Goal: Information Seeking & Learning: Learn about a topic

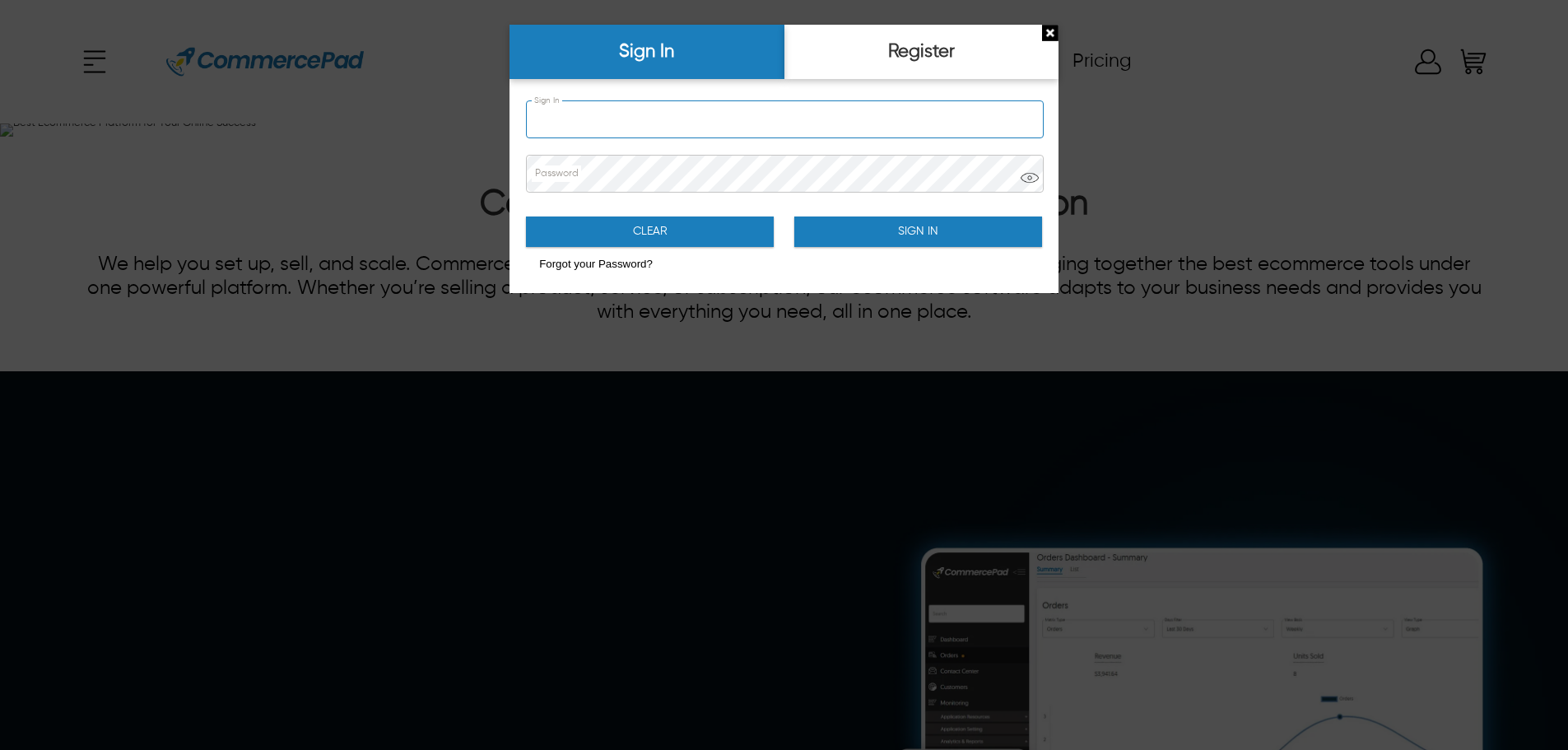
type input "**********"
click at [717, 122] on input "**********" at bounding box center [784, 119] width 516 height 36
click at [800, 258] on div "Forgot your Password?" at bounding box center [784, 263] width 516 height 25
click at [892, 231] on button "Sign In" at bounding box center [918, 232] width 248 height 31
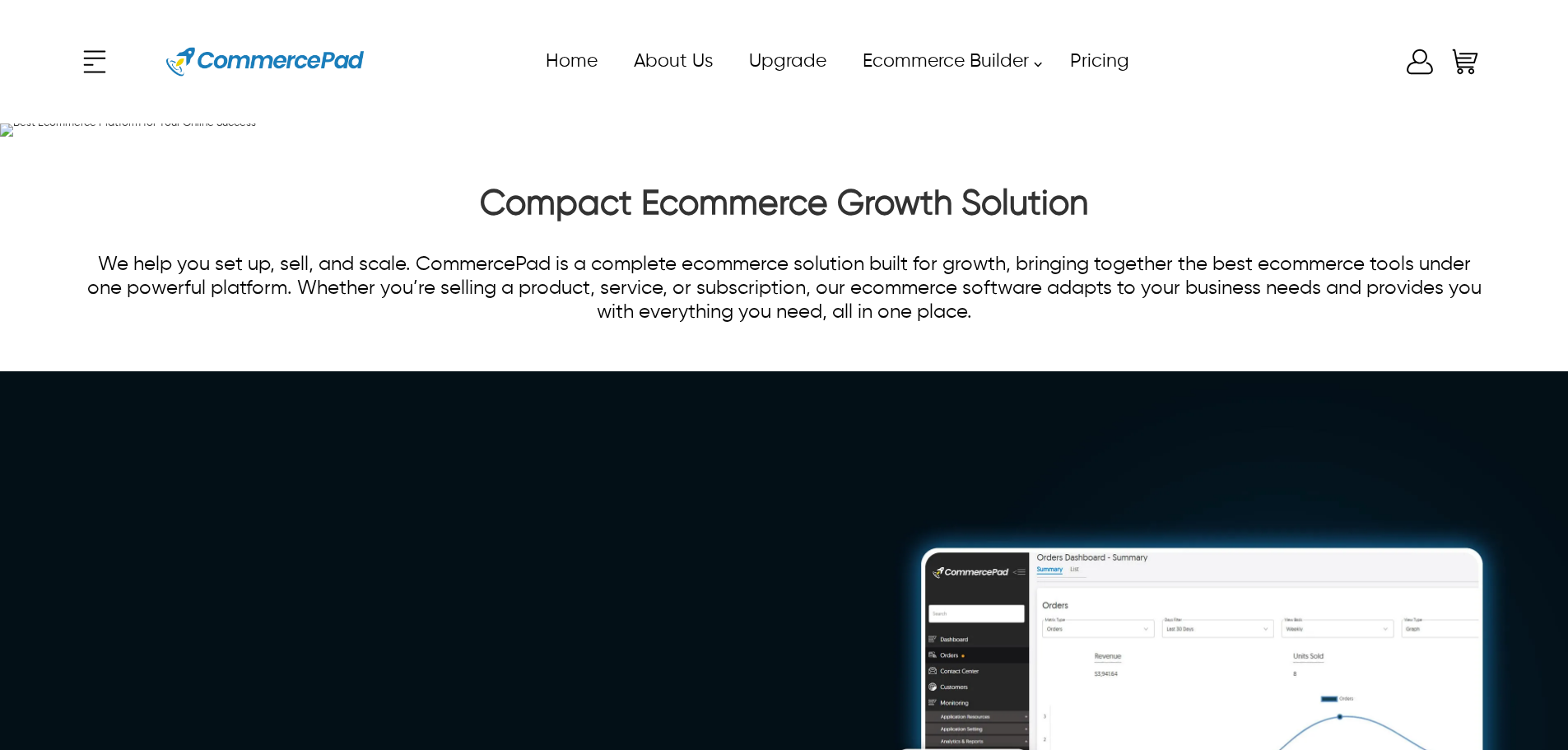
click at [256, 137] on img at bounding box center [128, 129] width 256 height 14
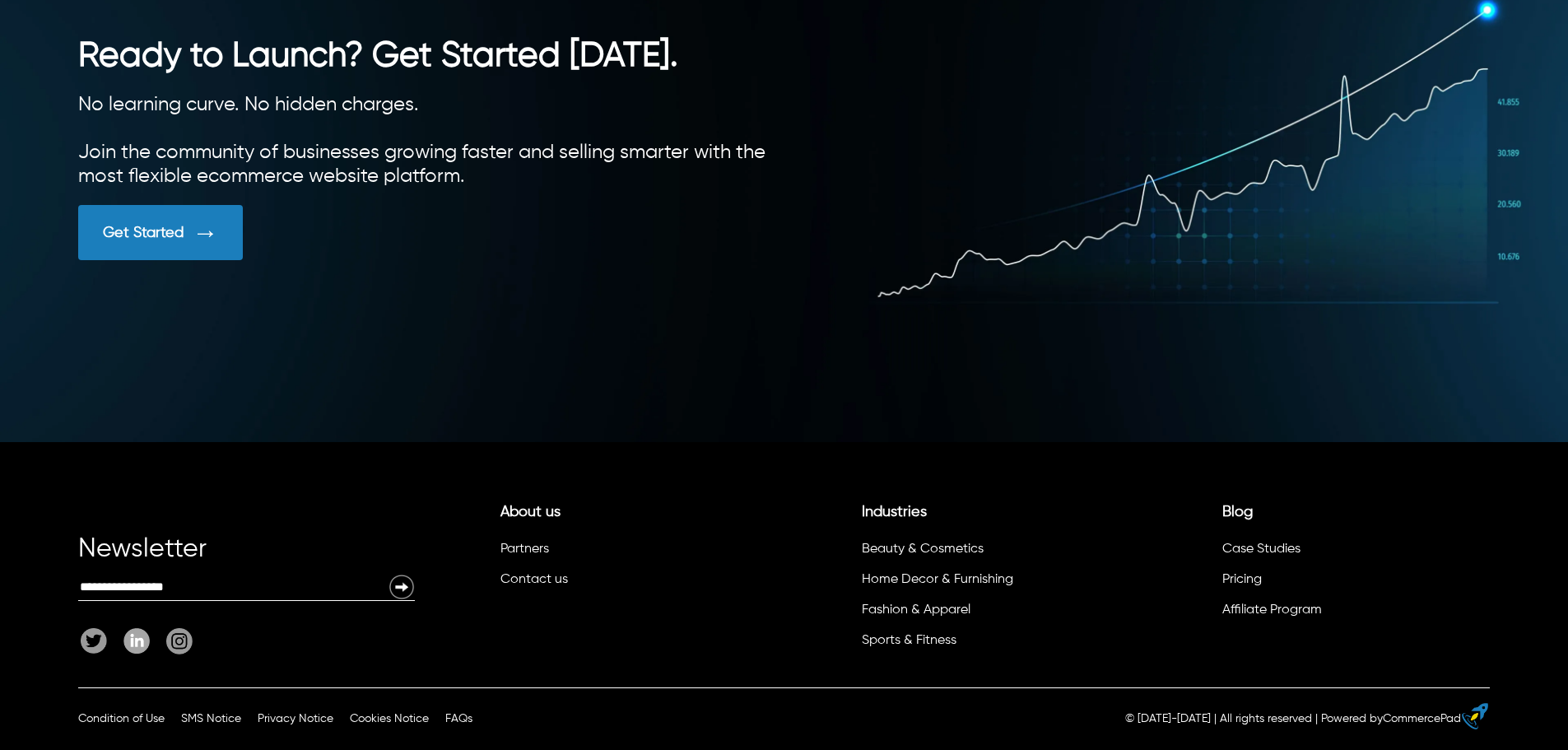
scroll to position [4526, 0]
click at [204, 248] on span at bounding box center [204, 233] width 26 height 31
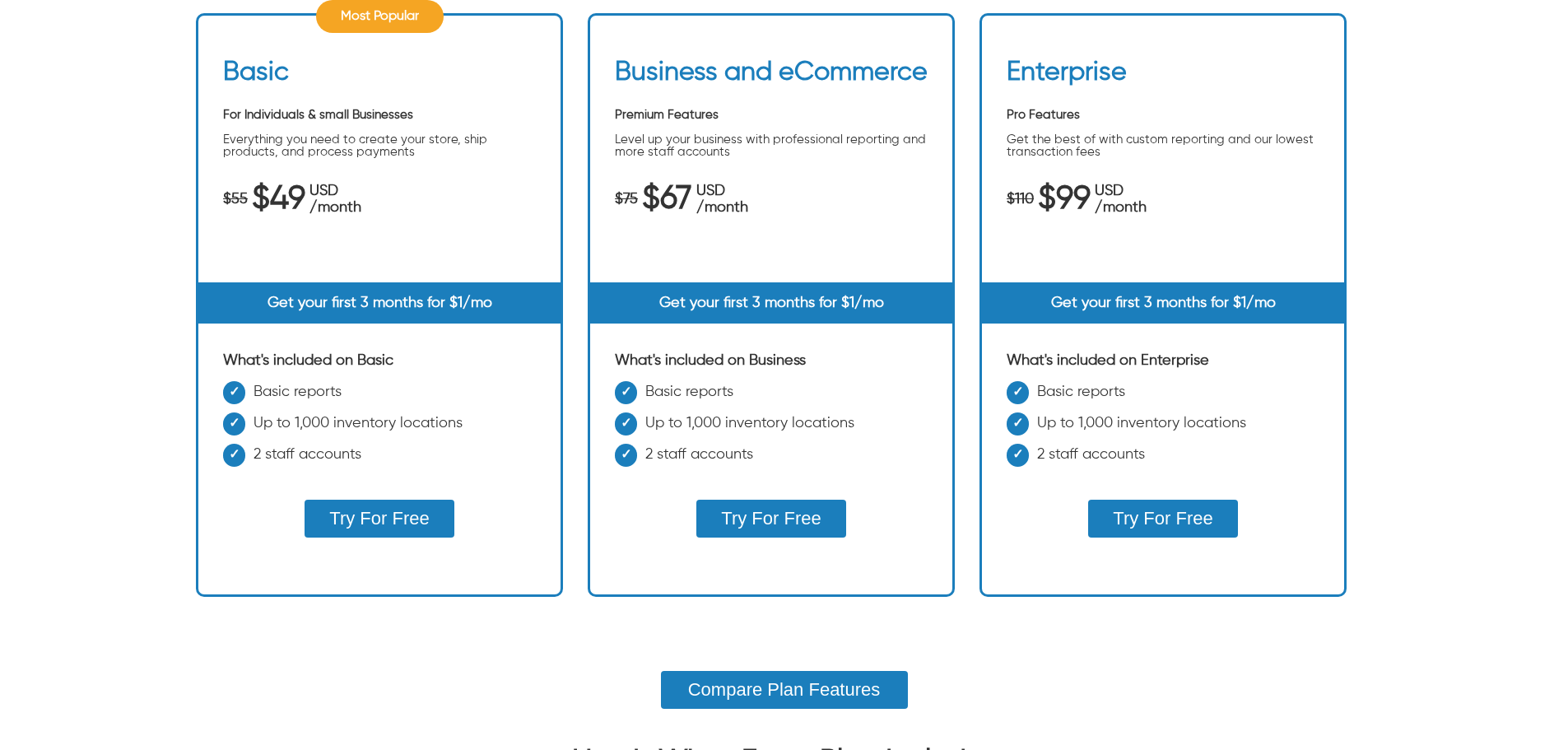
scroll to position [659, 0]
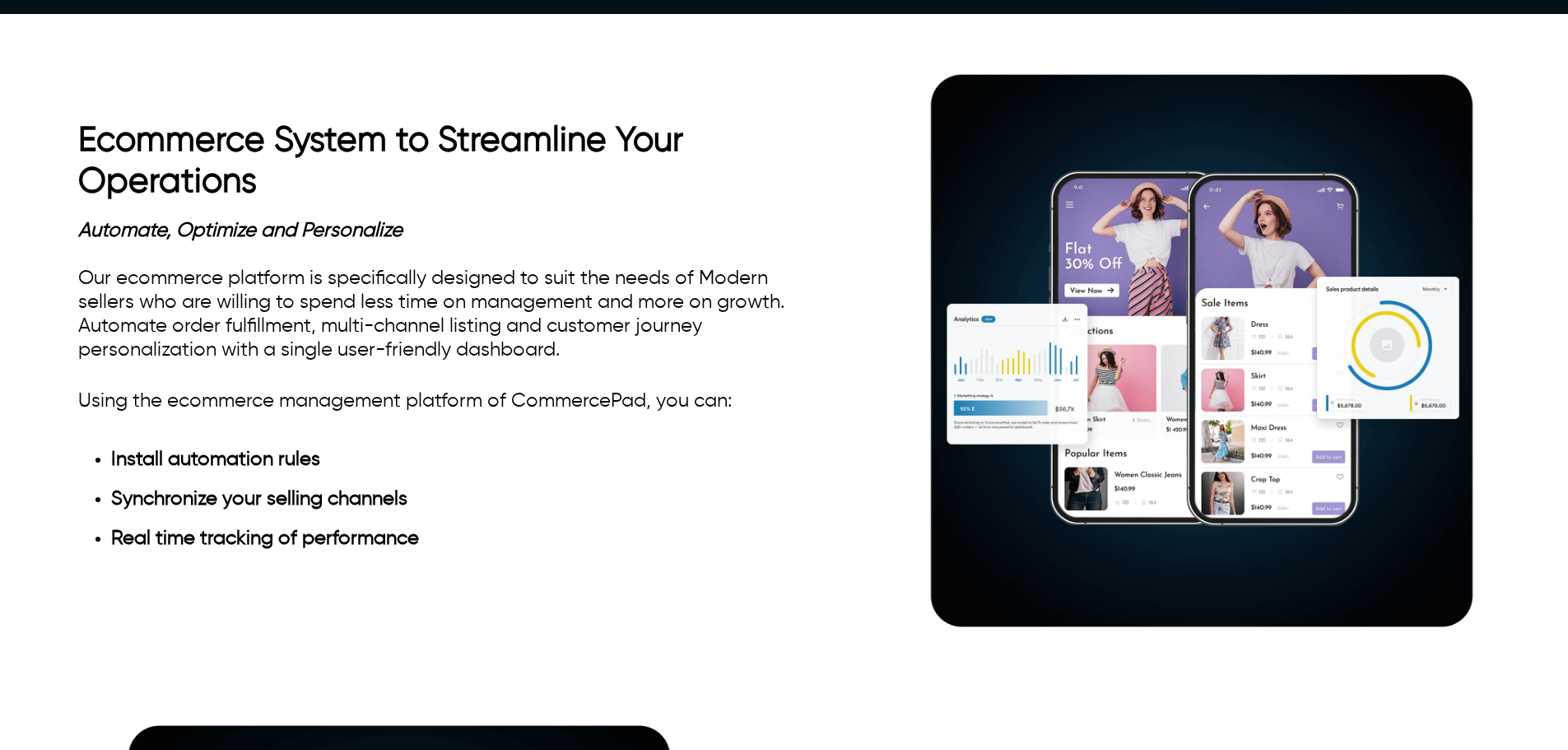
scroll to position [1066, 0]
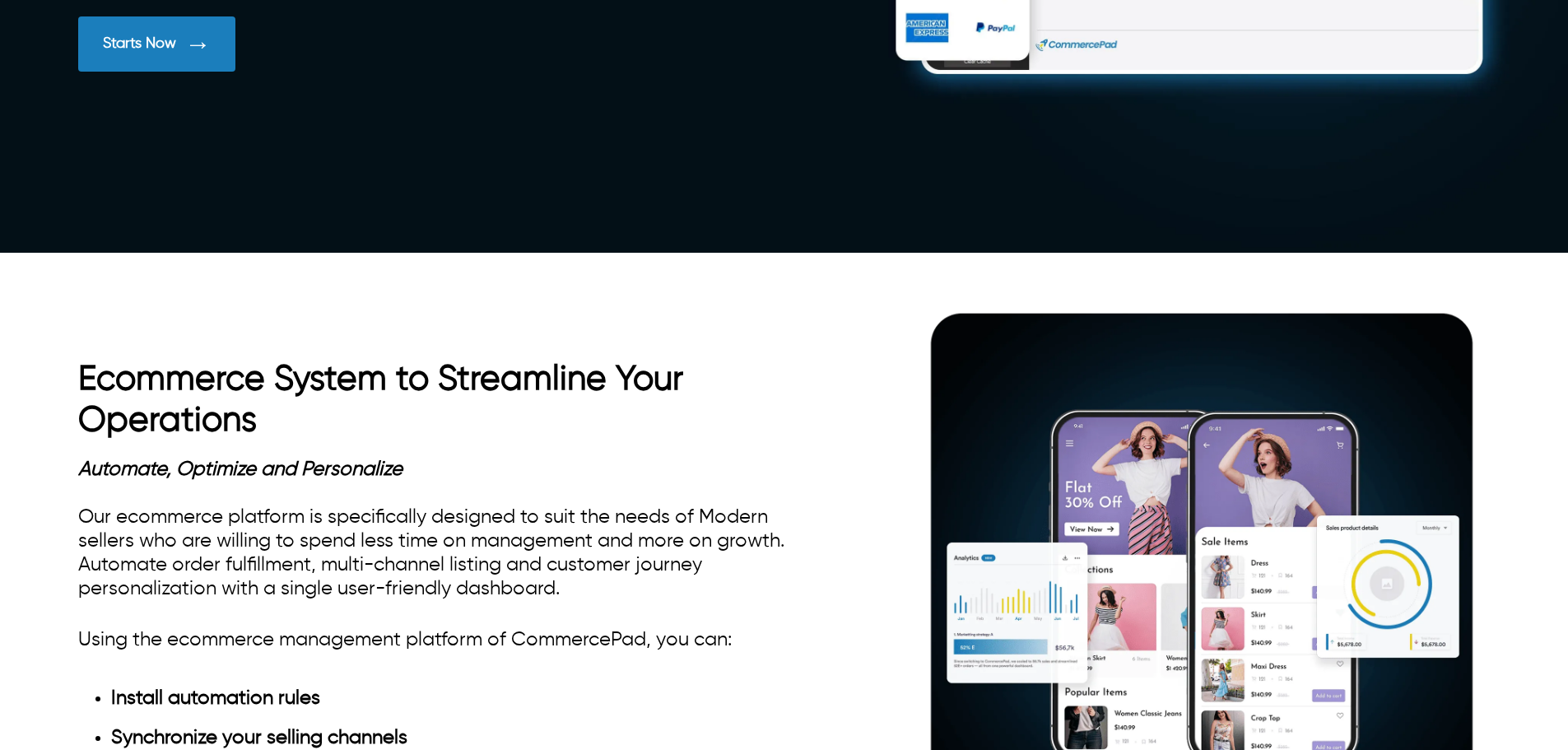
scroll to position [819, 0]
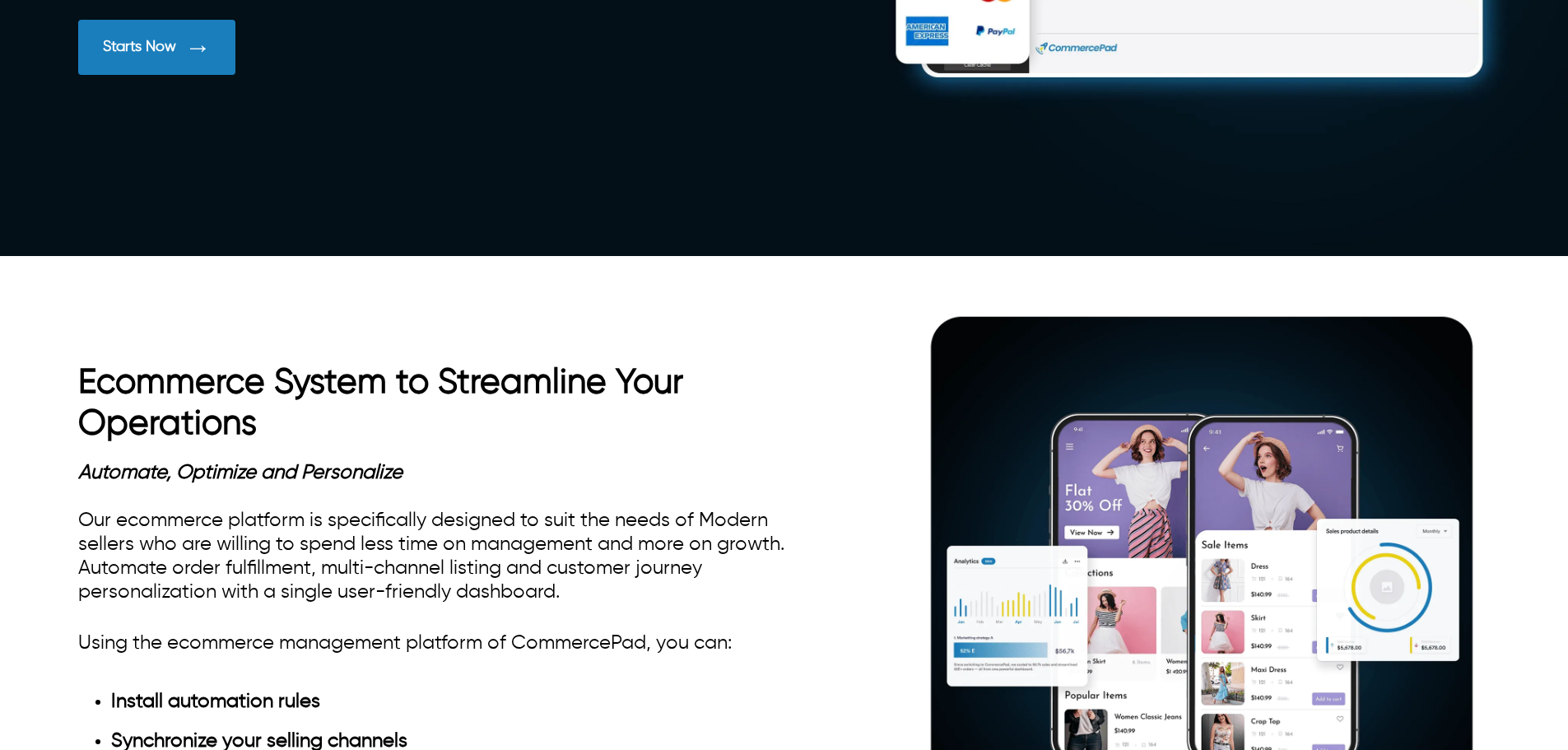
click at [187, 62] on span at bounding box center [197, 47] width 26 height 31
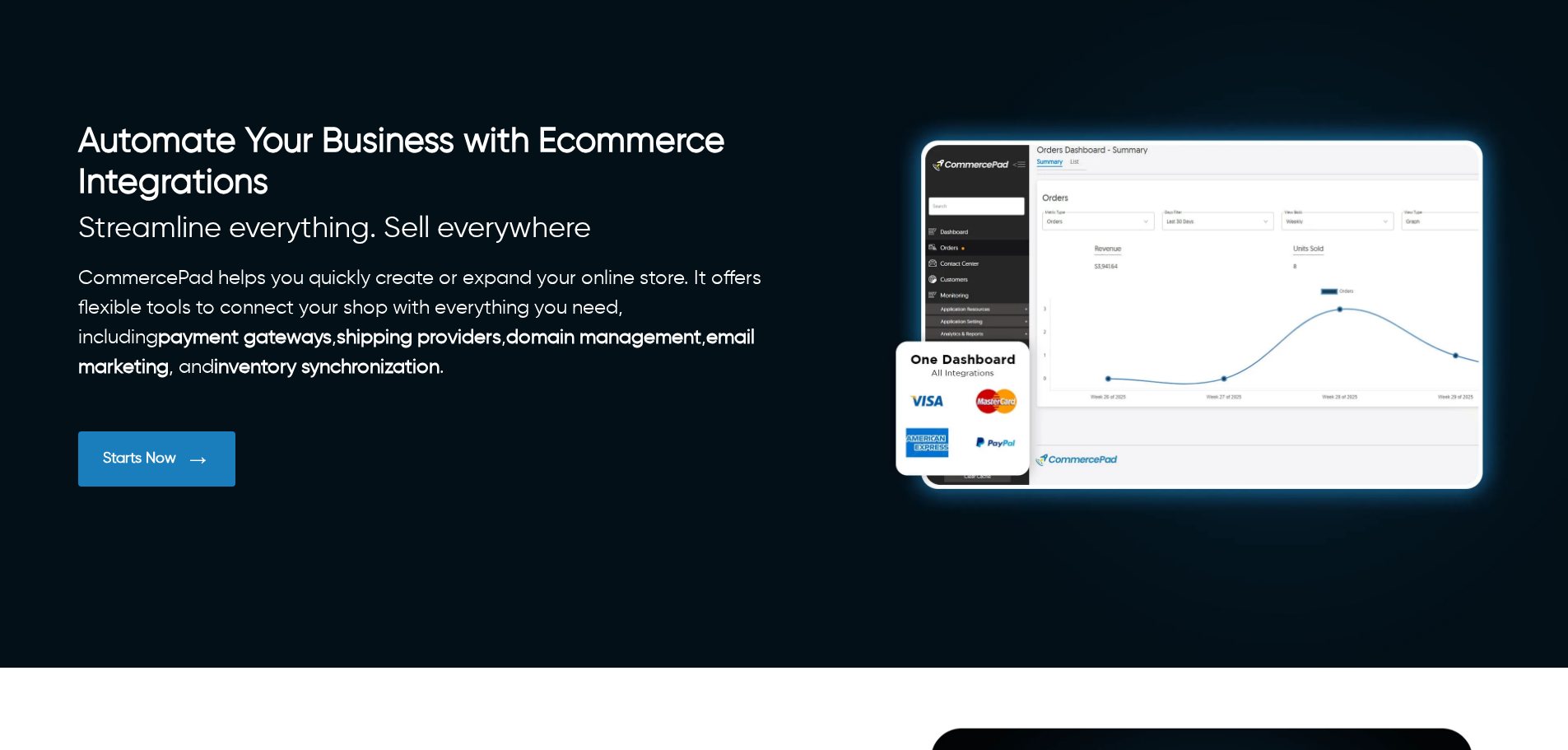
scroll to position [78, 0]
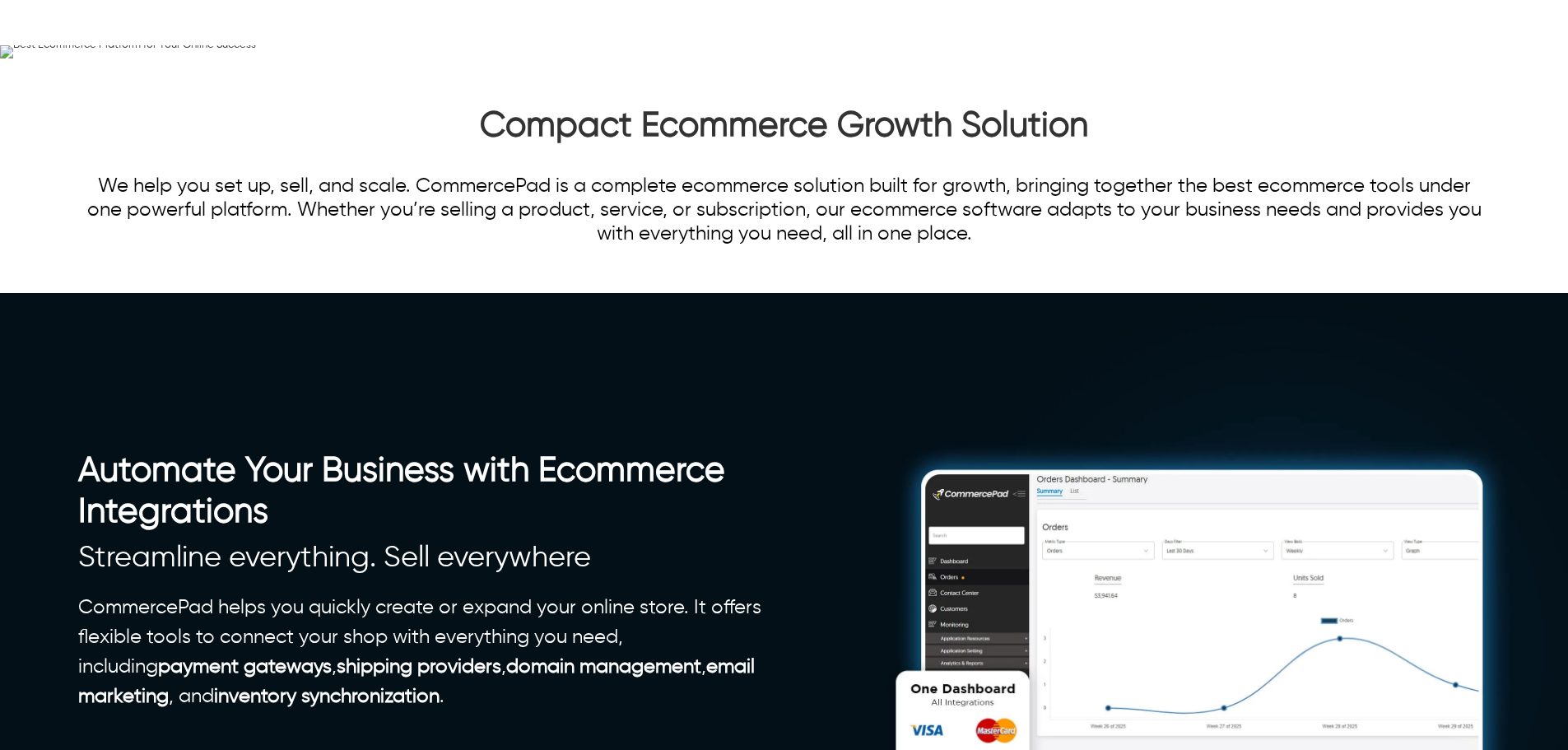
click at [183, 59] on div "Best Ecommerce Platform for Your Online Success" at bounding box center [390, 52] width 624 height 14
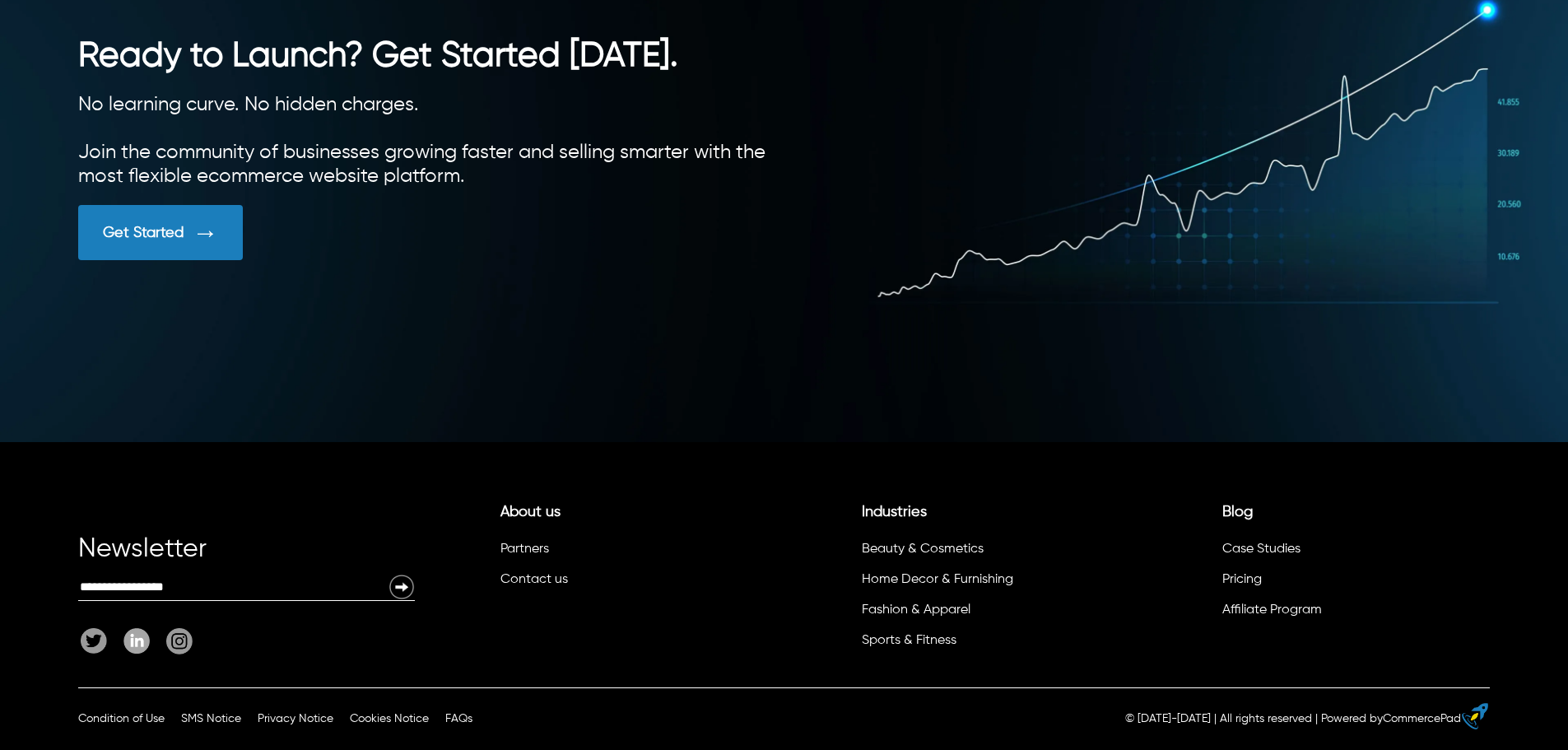
scroll to position [4651, 0]
click at [529, 510] on link "About us" at bounding box center [530, 512] width 60 height 14
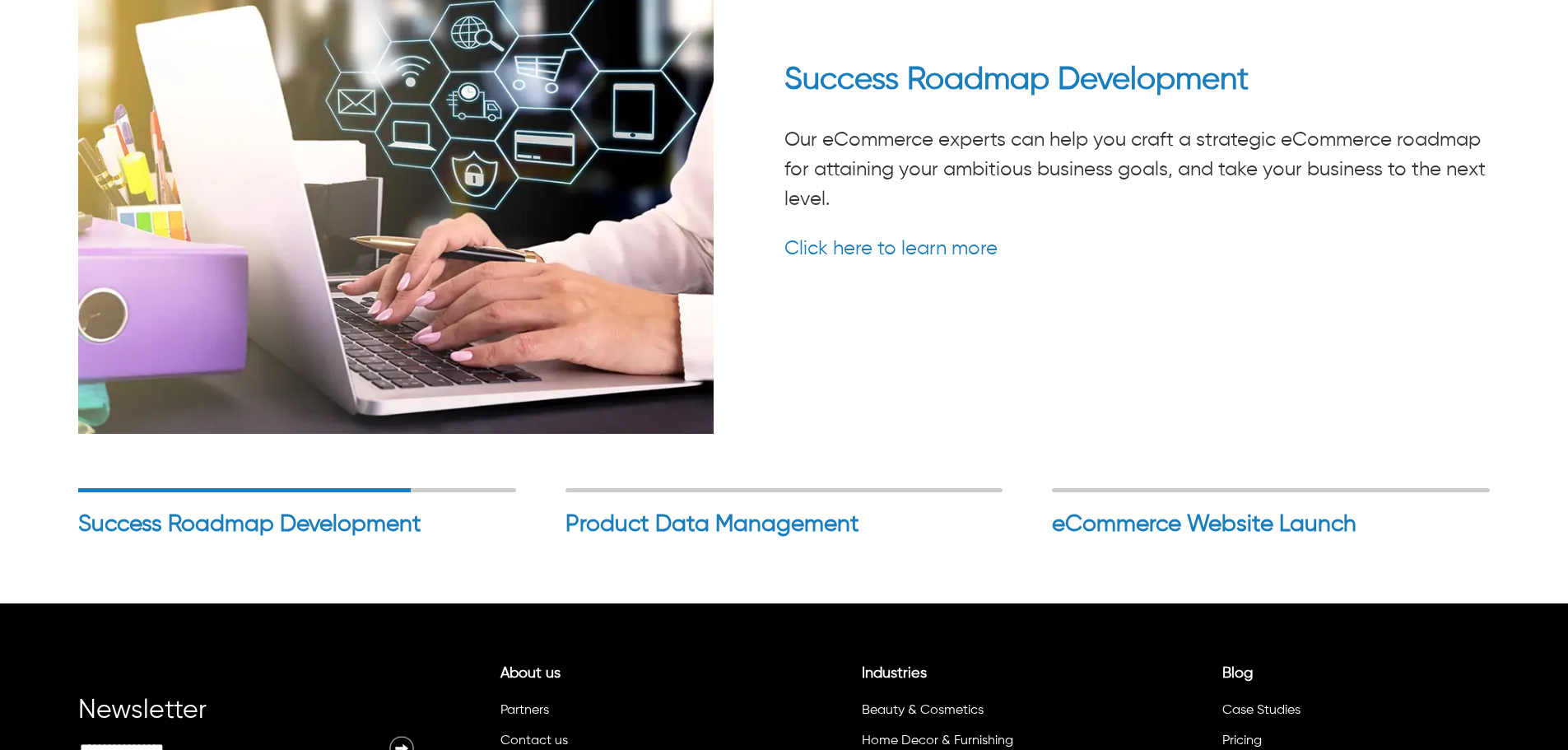
scroll to position [4328, 0]
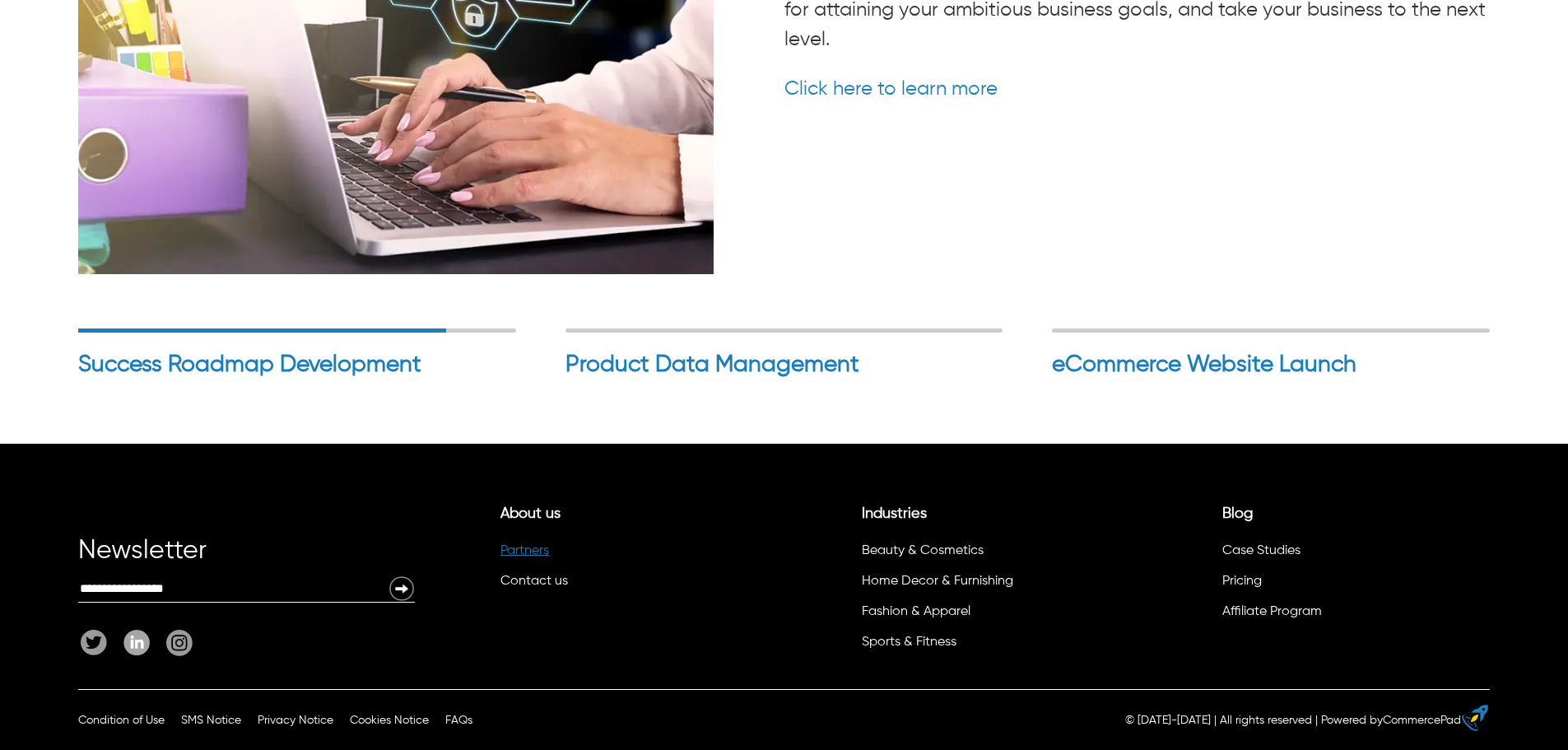
click at [532, 550] on link "Partners" at bounding box center [525, 550] width 49 height 14
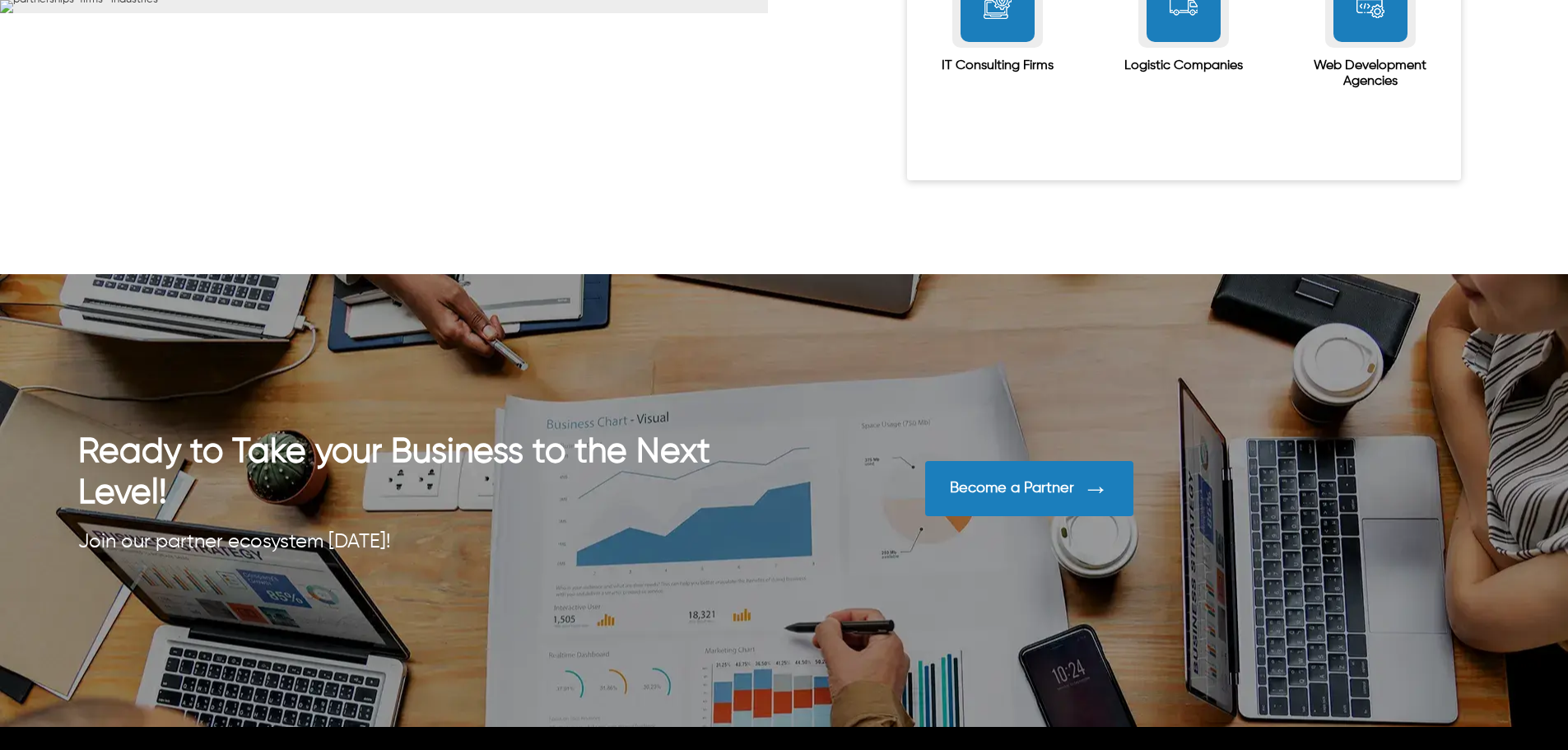
scroll to position [3245, 0]
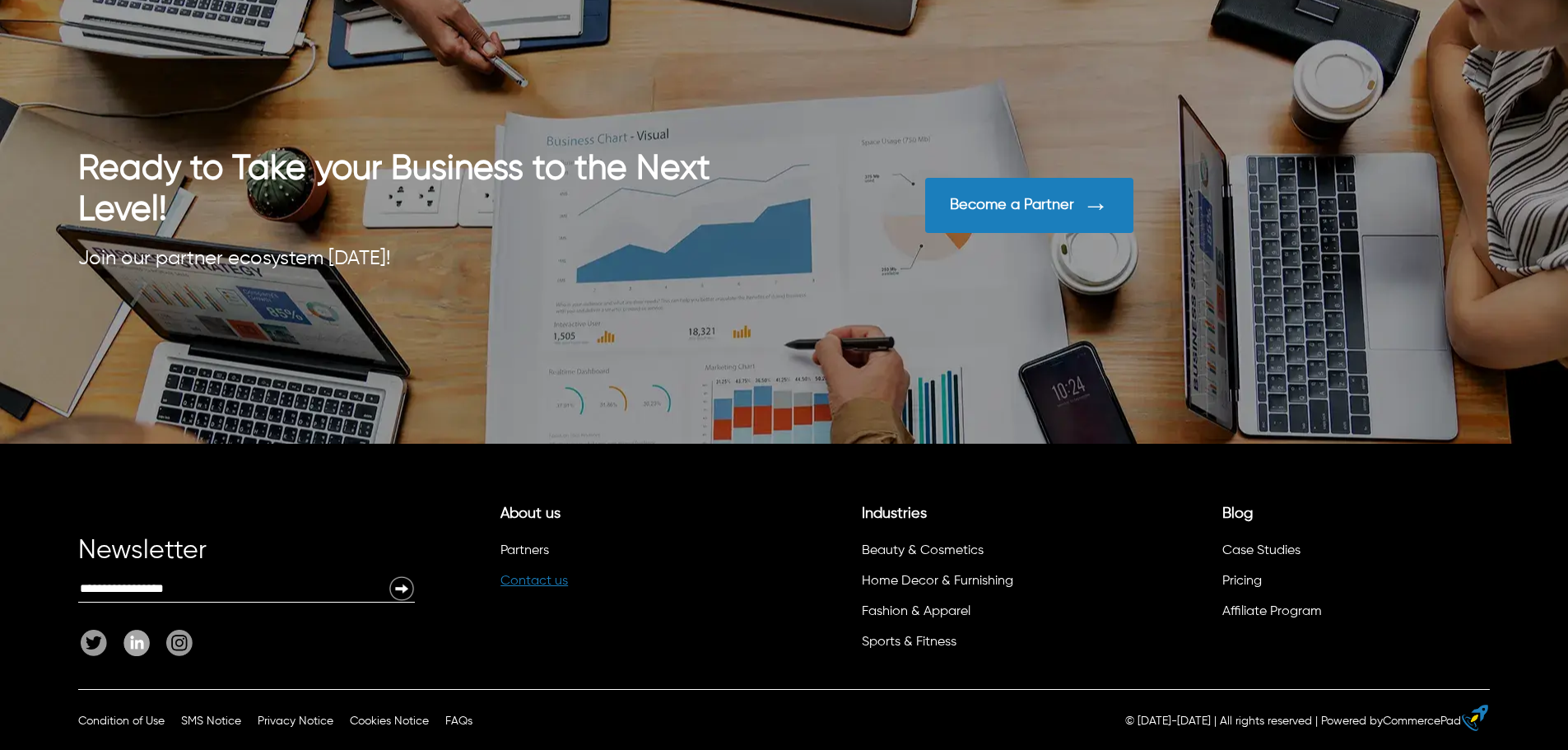
click at [542, 583] on link "Contact us" at bounding box center [534, 581] width 68 height 14
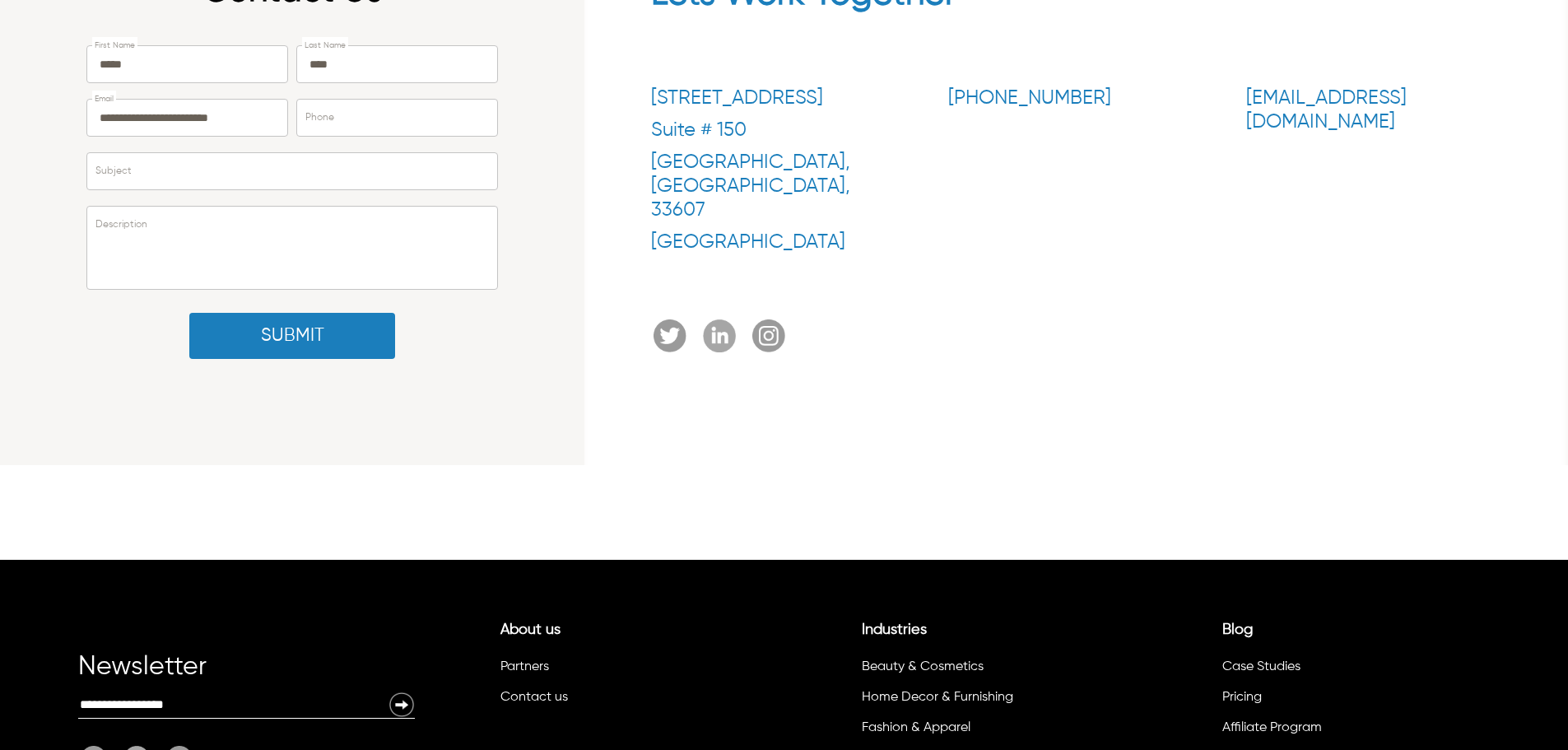
scroll to position [318, 0]
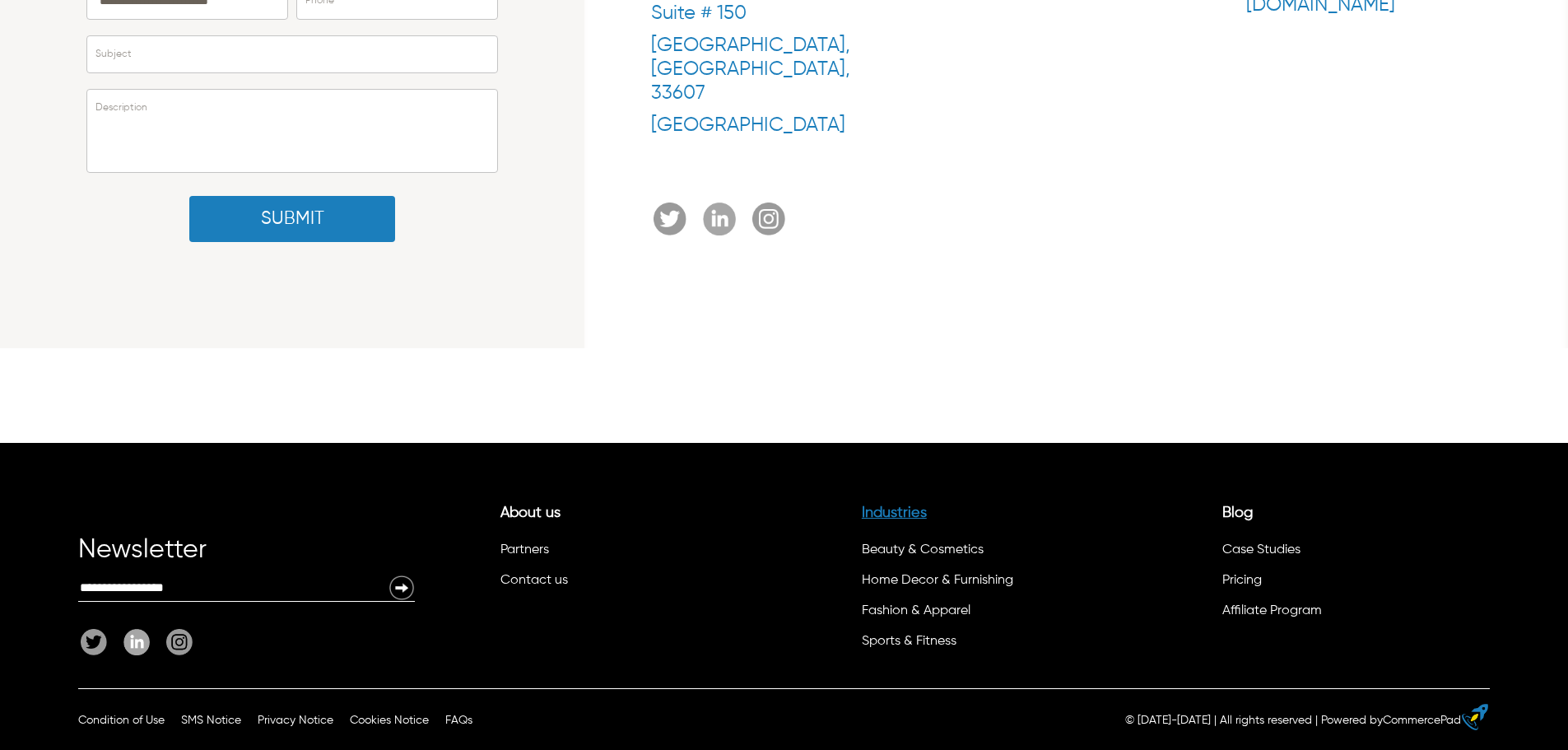
click at [895, 517] on link "Industries" at bounding box center [894, 512] width 65 height 14
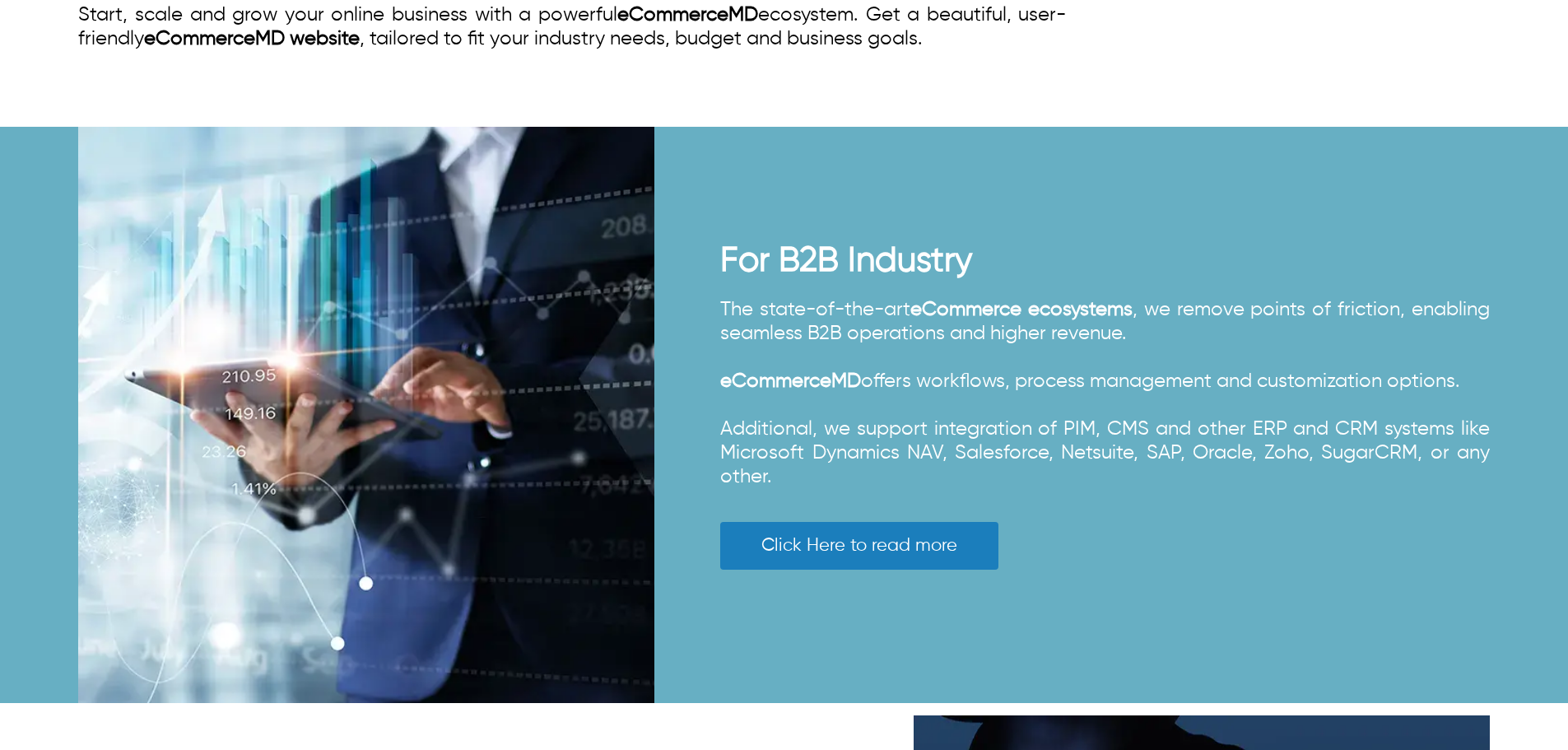
scroll to position [988, 0]
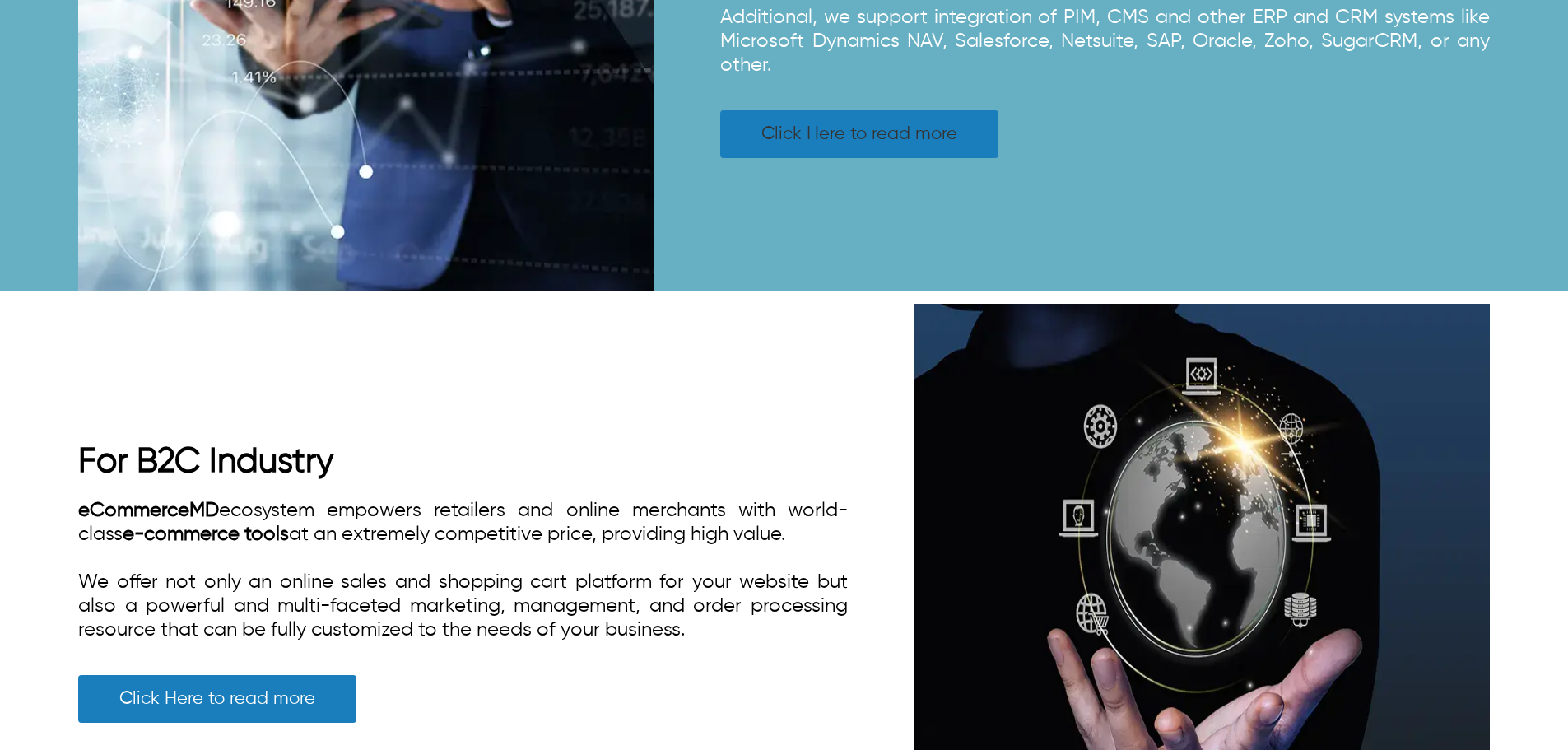
click at [931, 144] on link "Click Here to read more" at bounding box center [859, 134] width 278 height 48
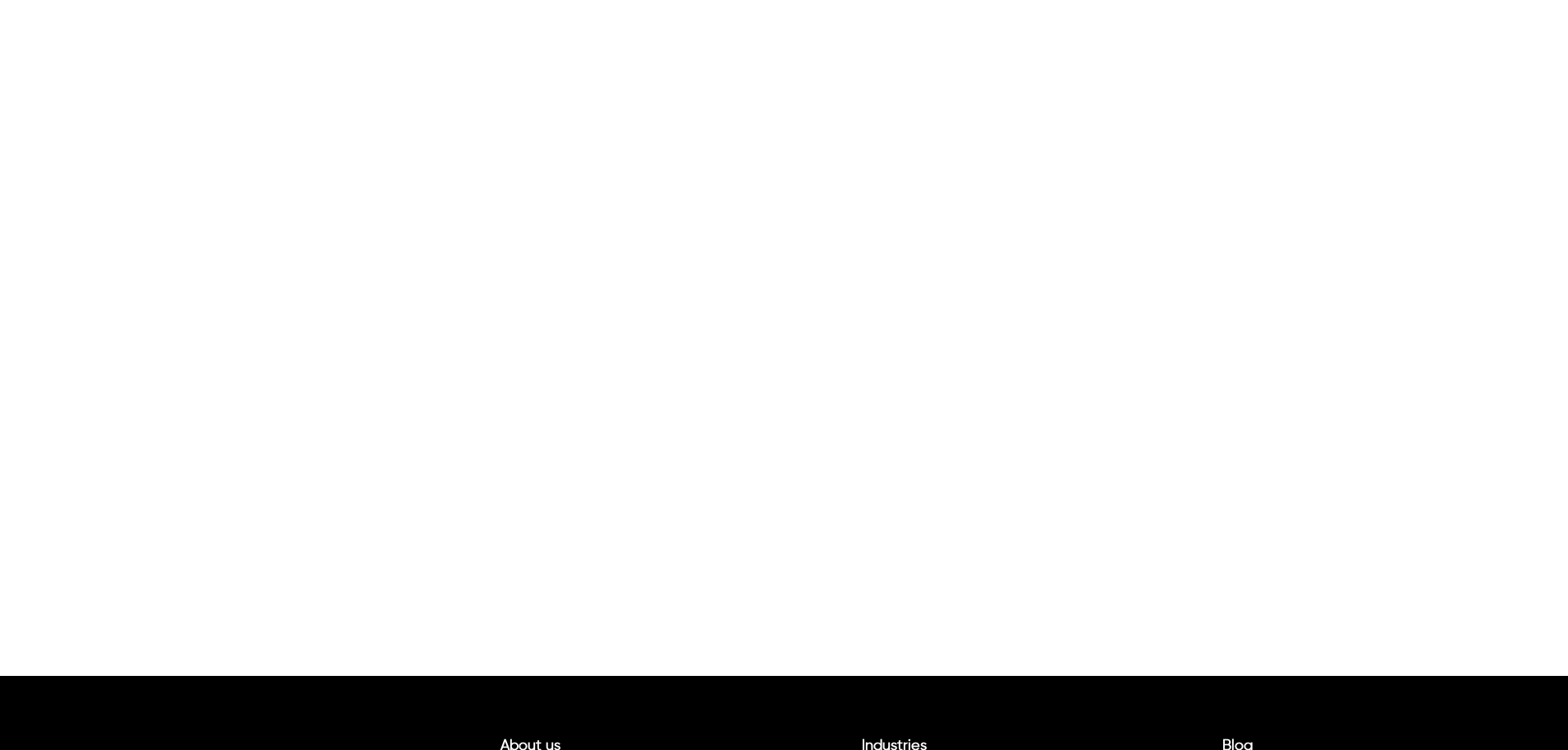
scroll to position [318, 0]
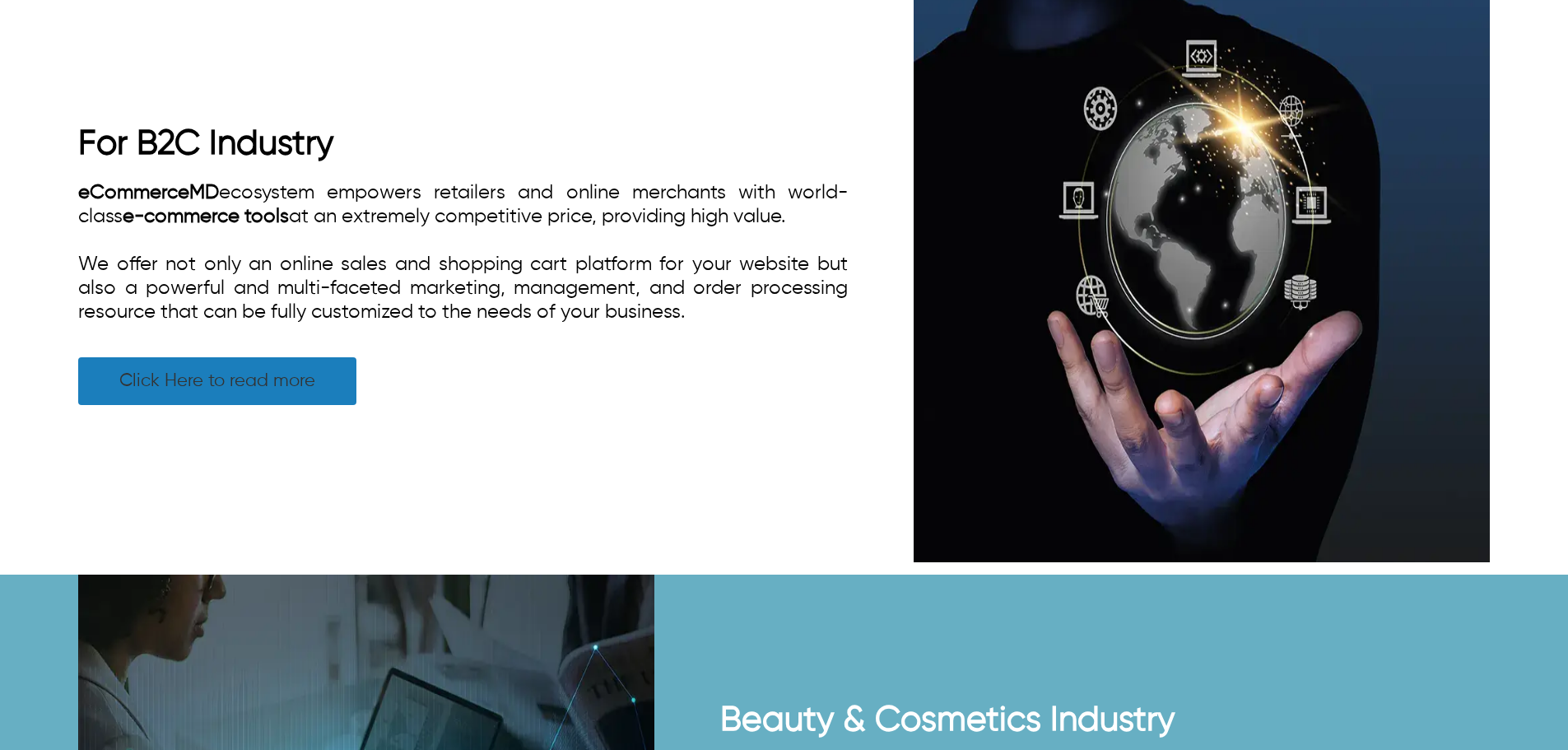
click at [261, 404] on link "Click Here to read more" at bounding box center [216, 381] width 278 height 48
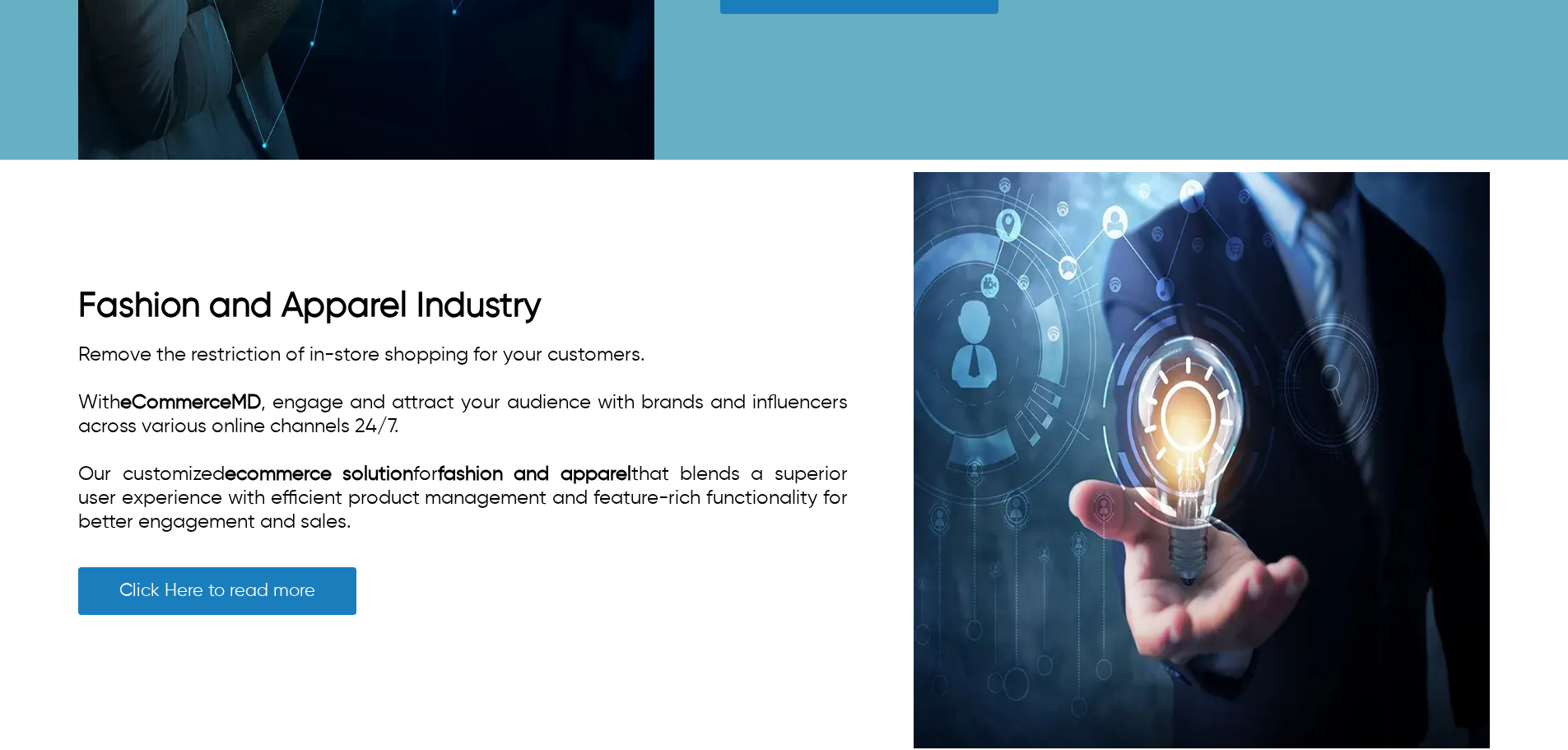
scroll to position [1967, 0]
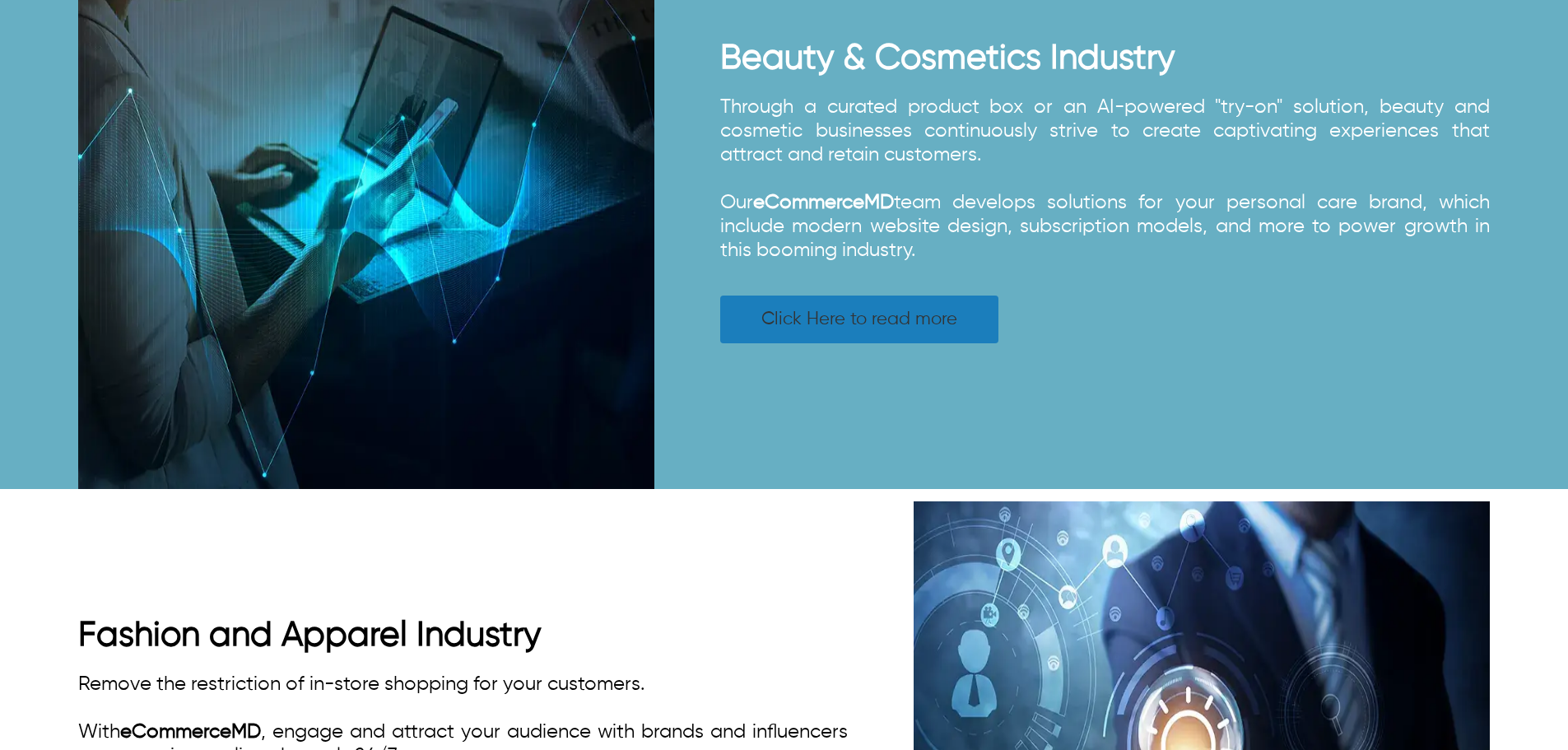
click at [766, 316] on link "Click Here to read more" at bounding box center [859, 319] width 278 height 48
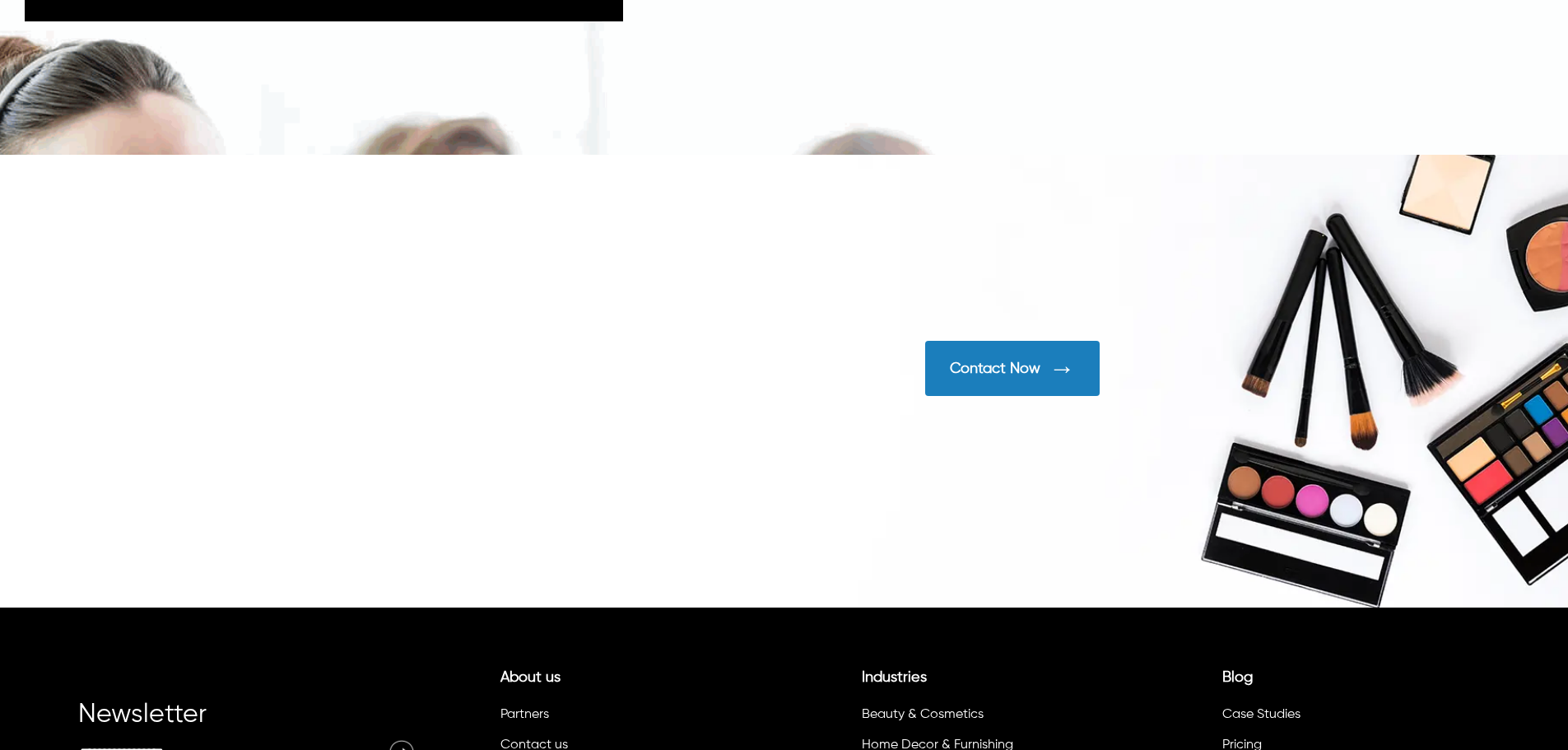
scroll to position [5364, 0]
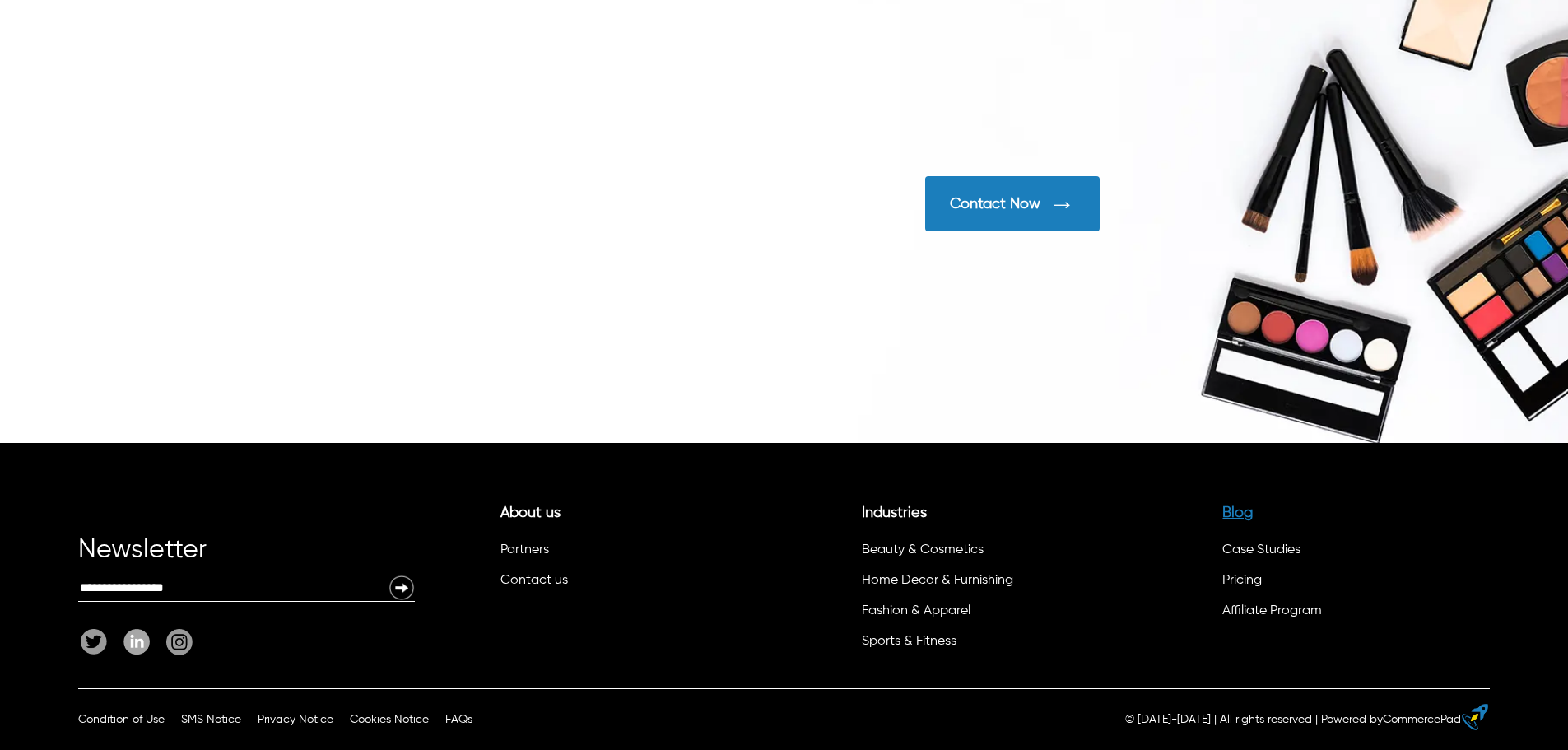
click at [1242, 517] on link "Blog" at bounding box center [1238, 512] width 31 height 14
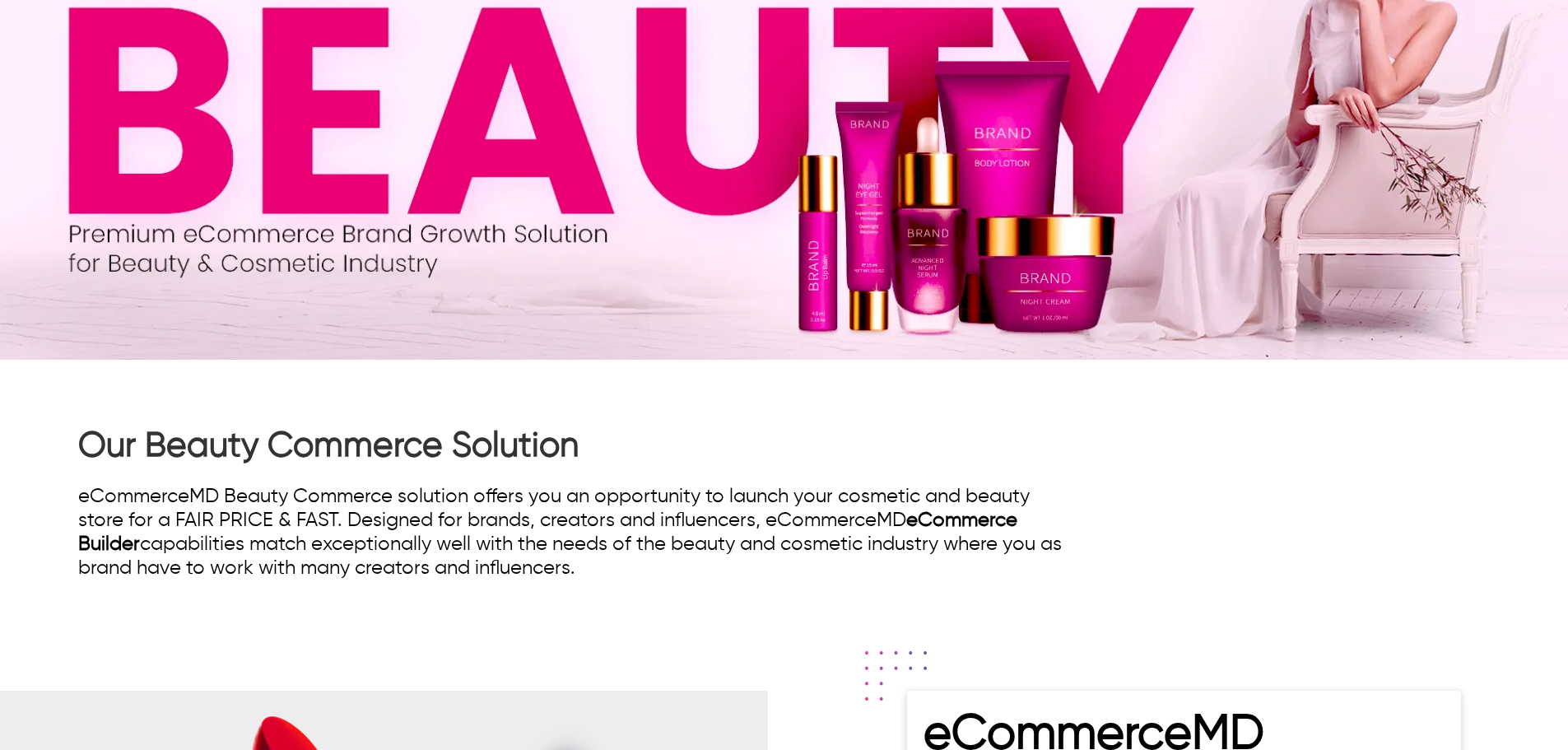
scroll to position [0, 0]
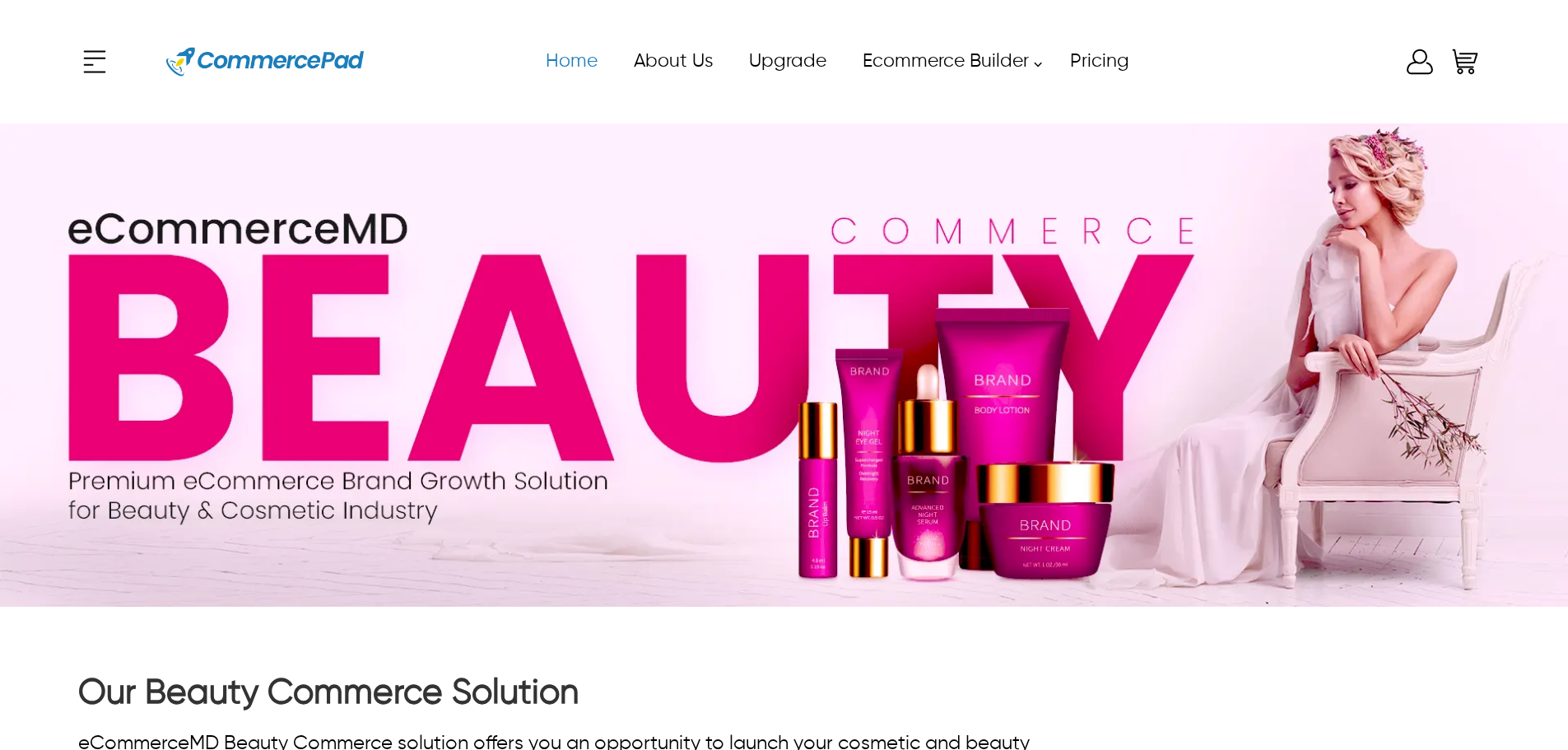
click at [576, 61] on link "Home" at bounding box center [570, 61] width 88 height 37
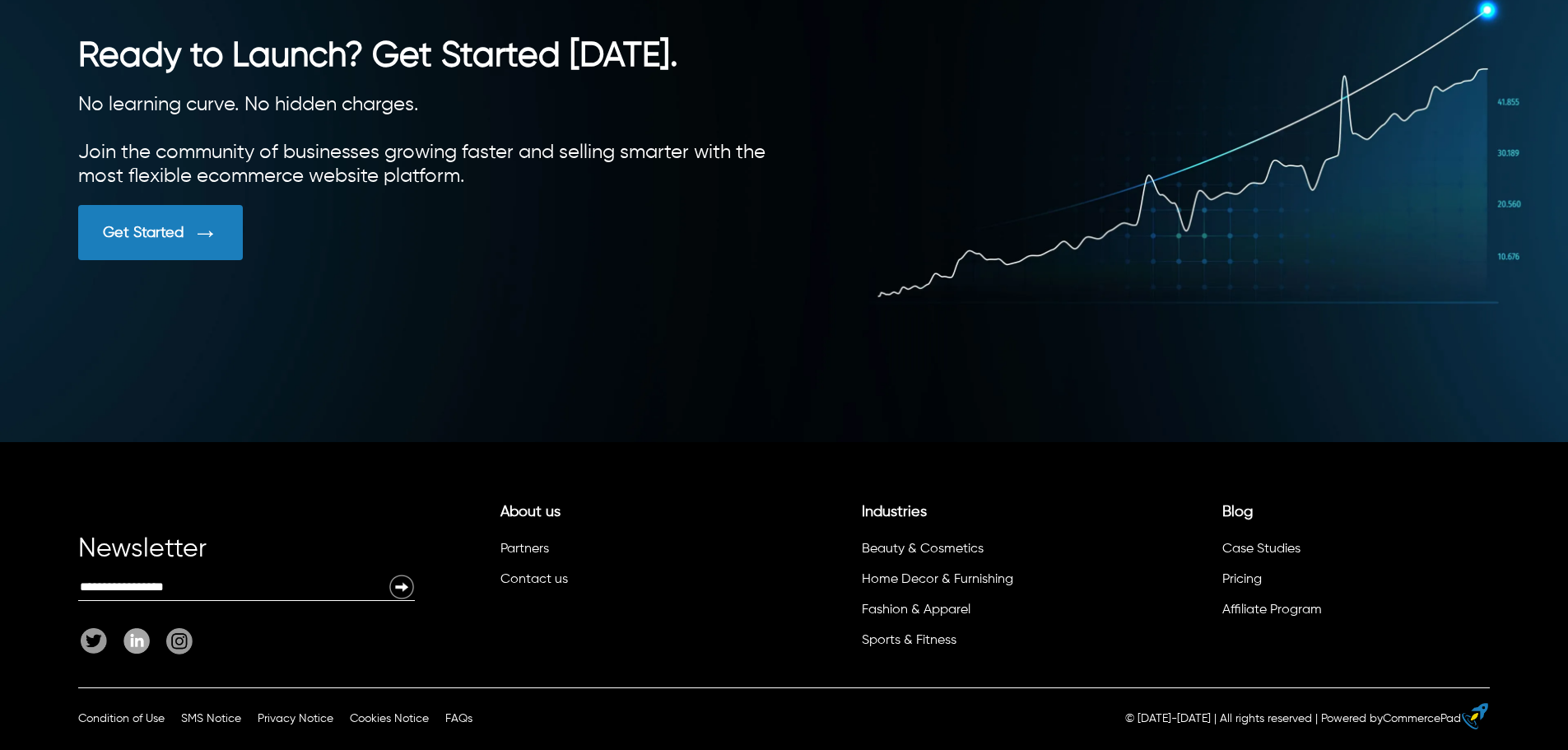
scroll to position [4651, 0]
